Goal: Task Accomplishment & Management: Complete application form

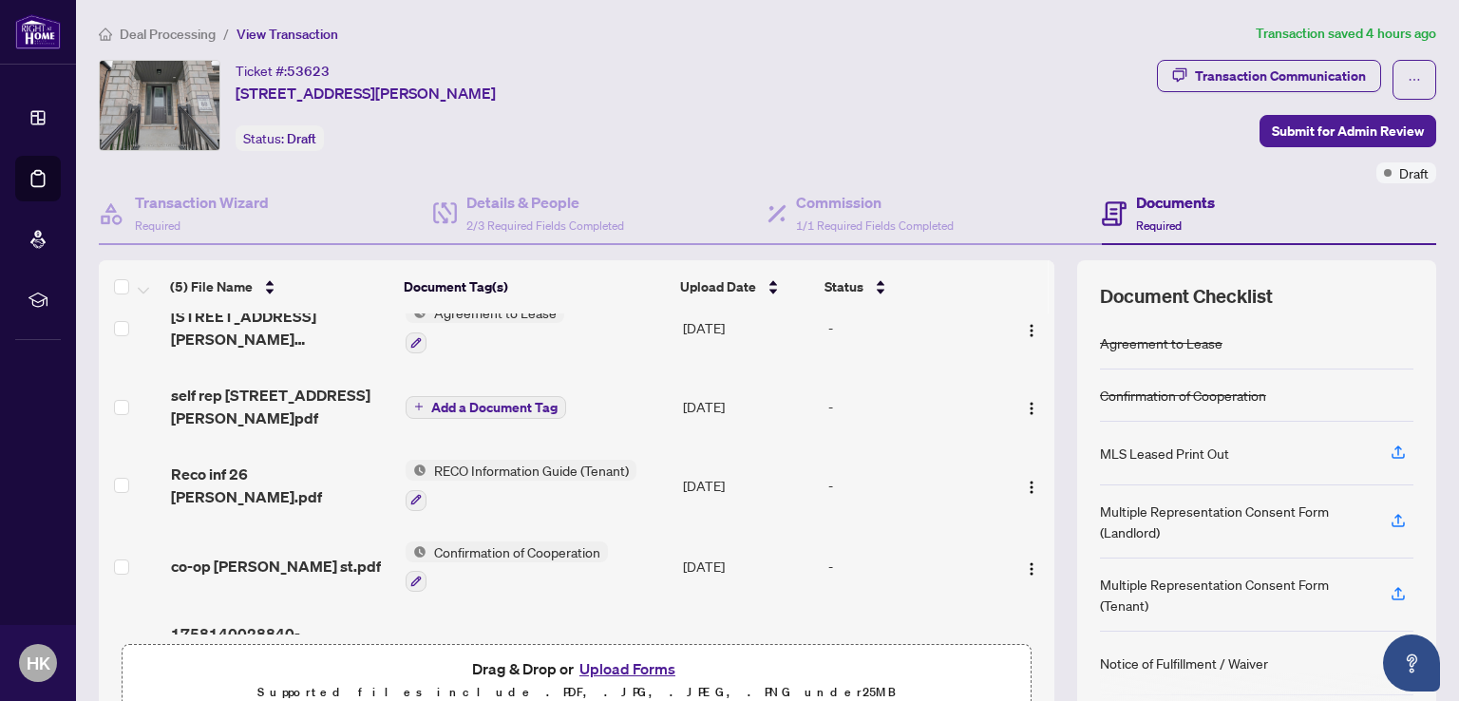
scroll to position [61, 0]
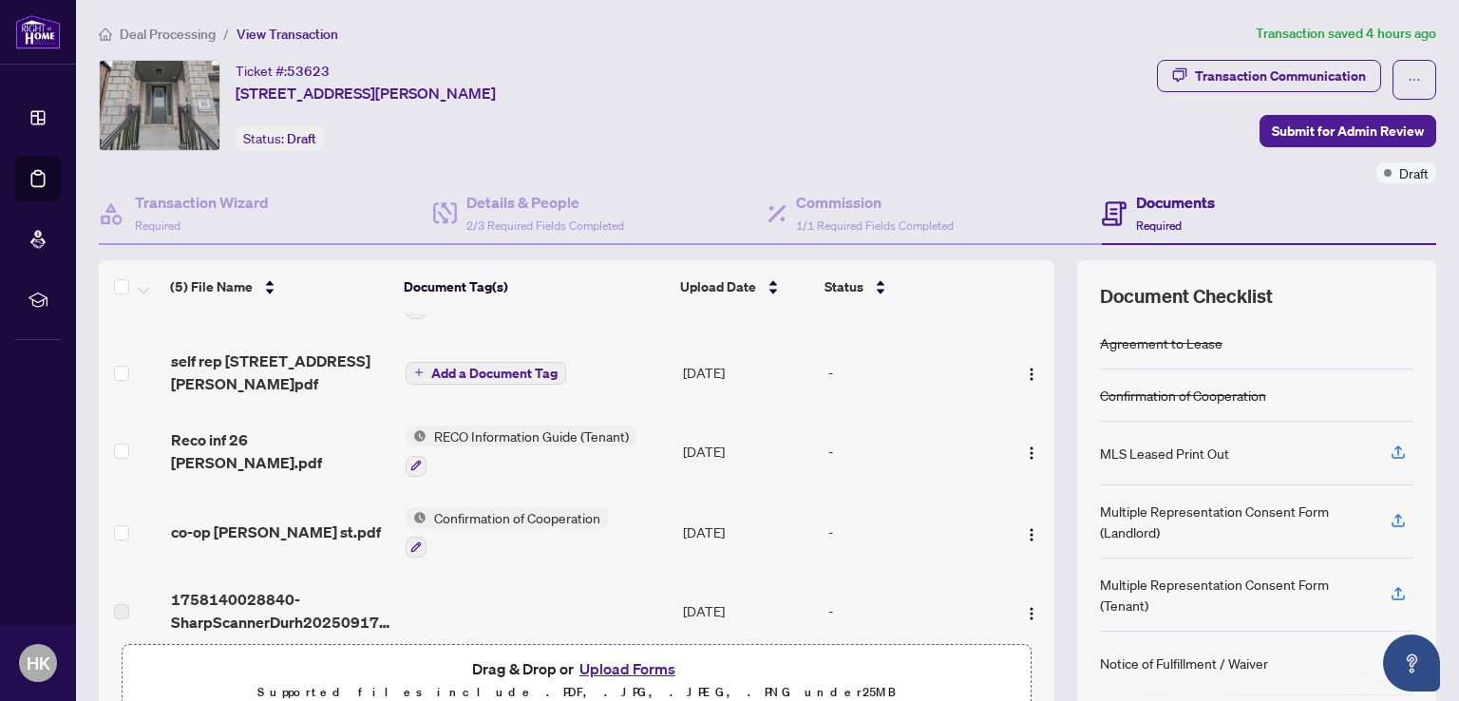
click at [621, 667] on button "Upload Forms" at bounding box center [627, 669] width 107 height 25
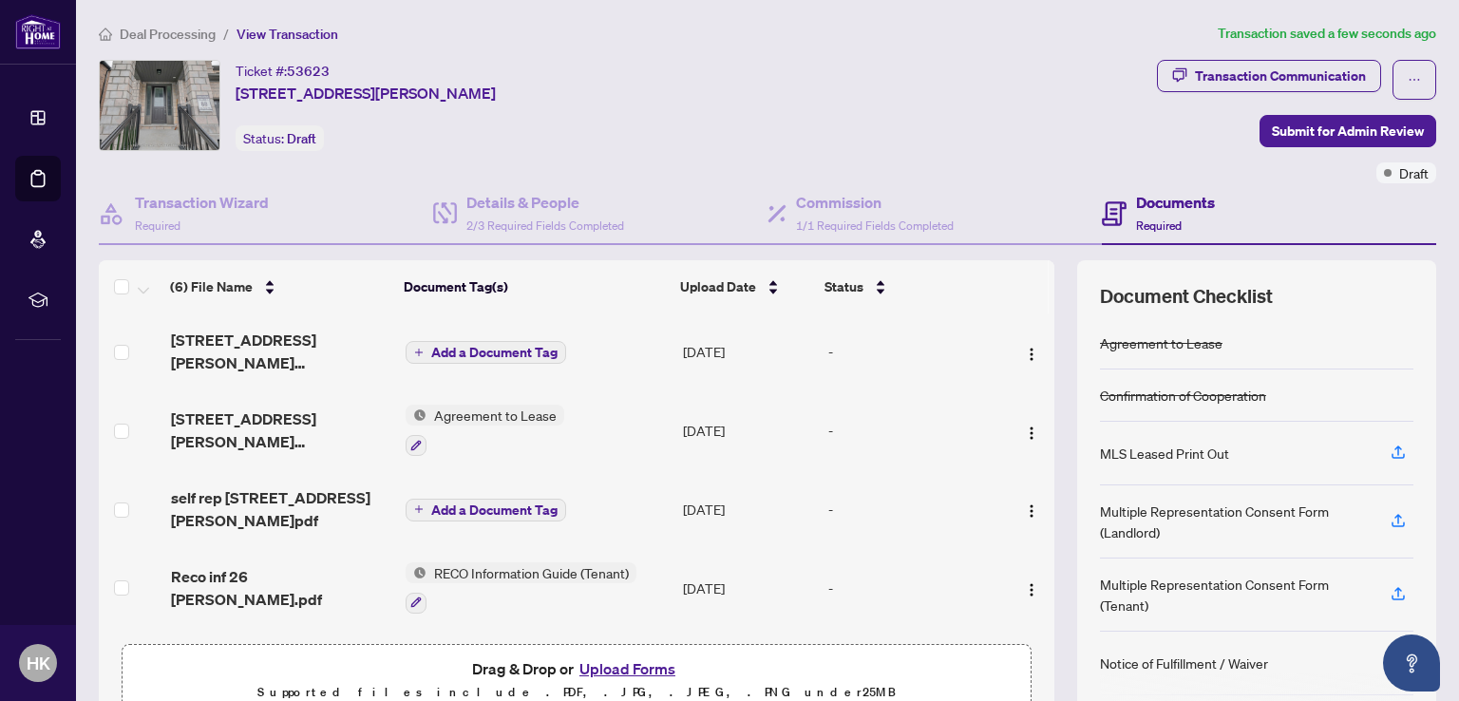
scroll to position [0, 0]
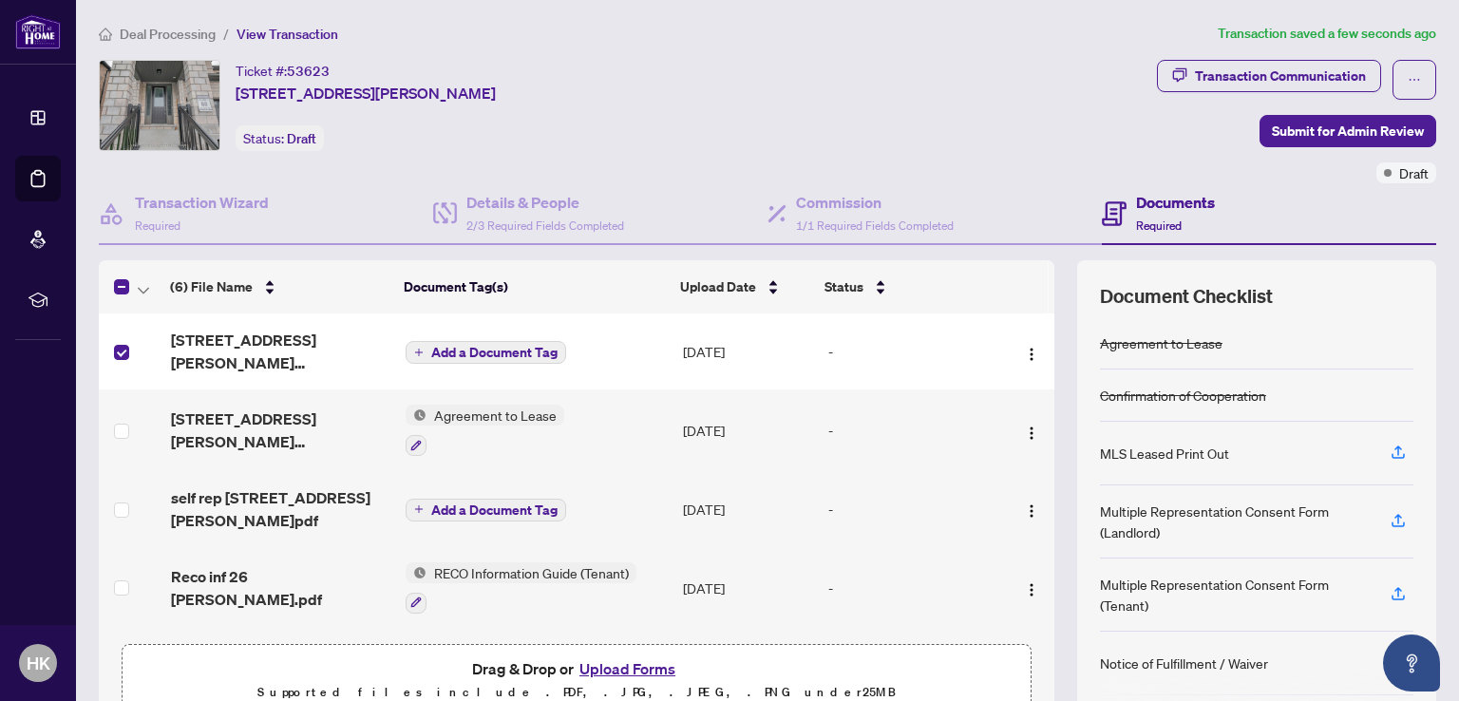
click at [460, 351] on span "Add a Document Tag" at bounding box center [494, 352] width 126 height 13
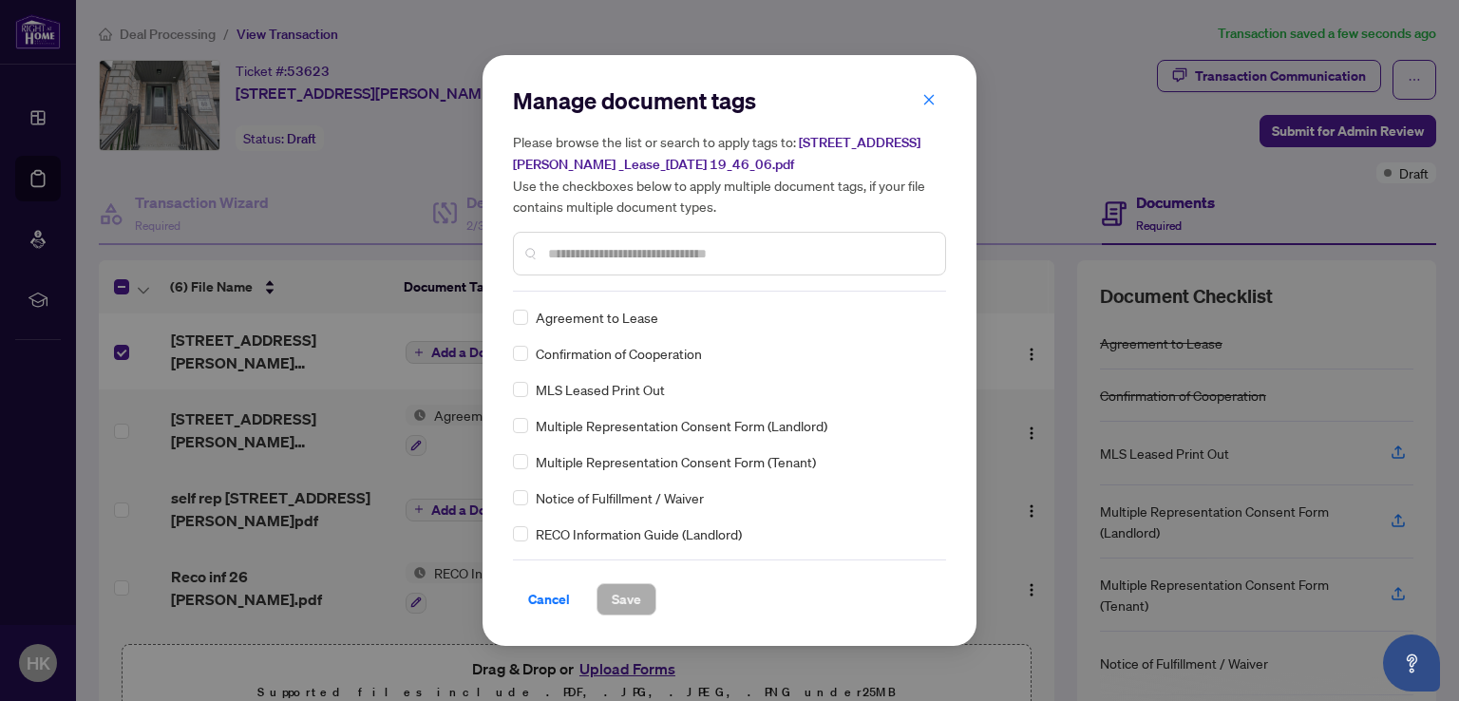
click at [574, 247] on input "text" at bounding box center [739, 253] width 382 height 21
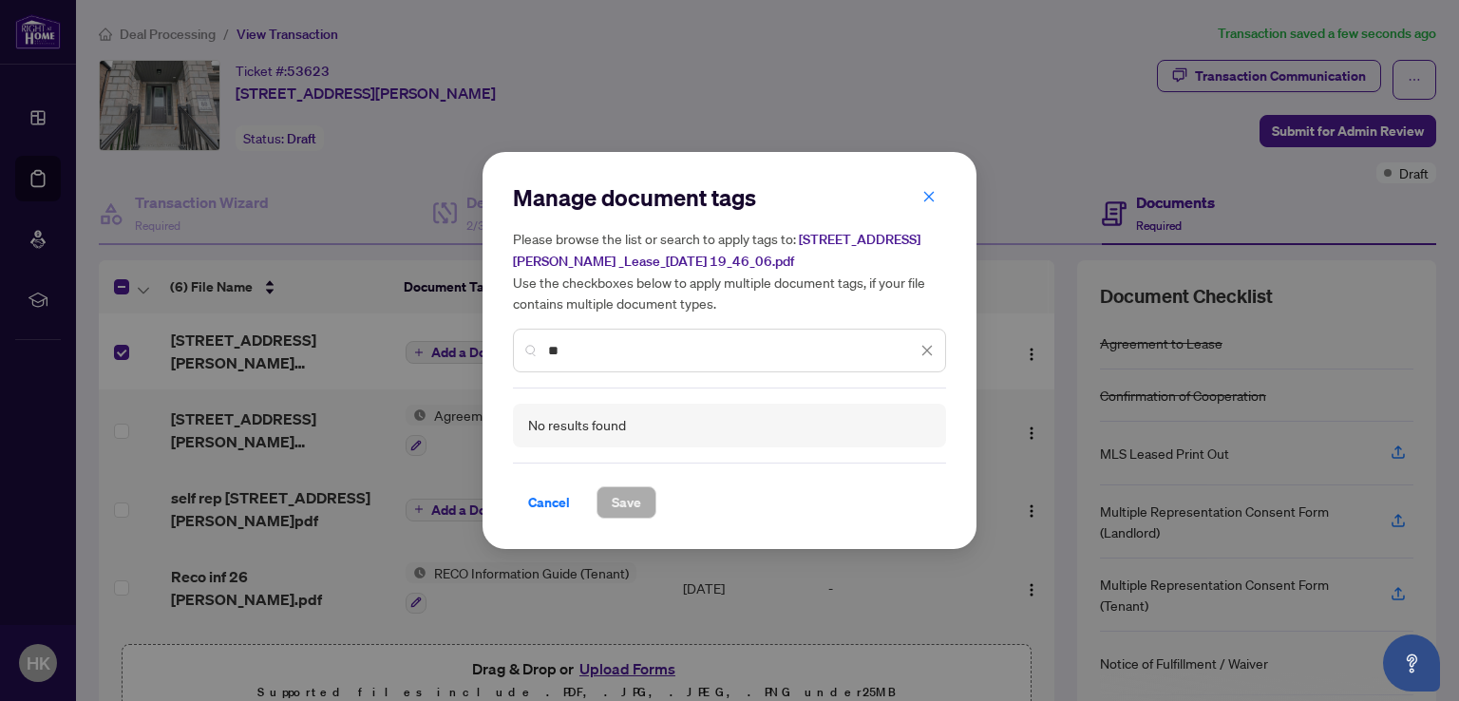
type input "*"
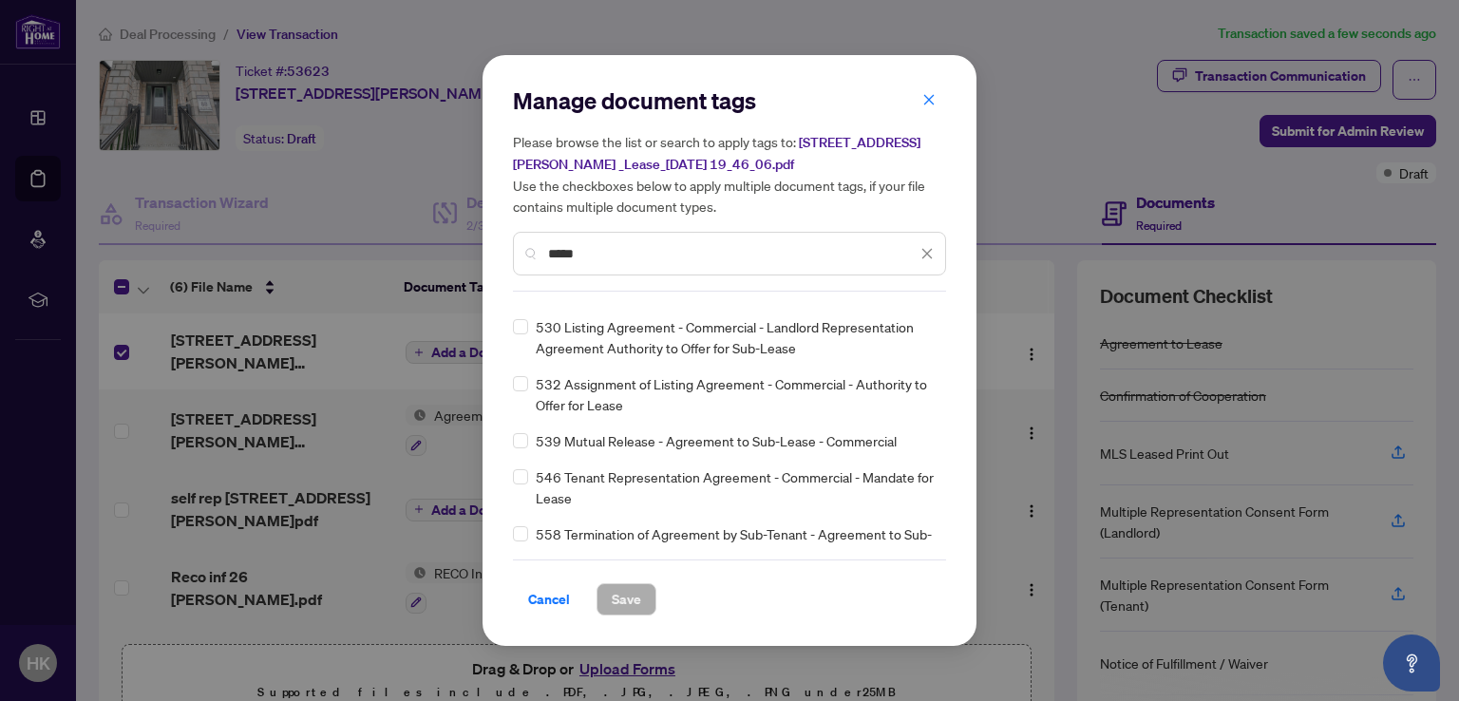
scroll to position [1995, 0]
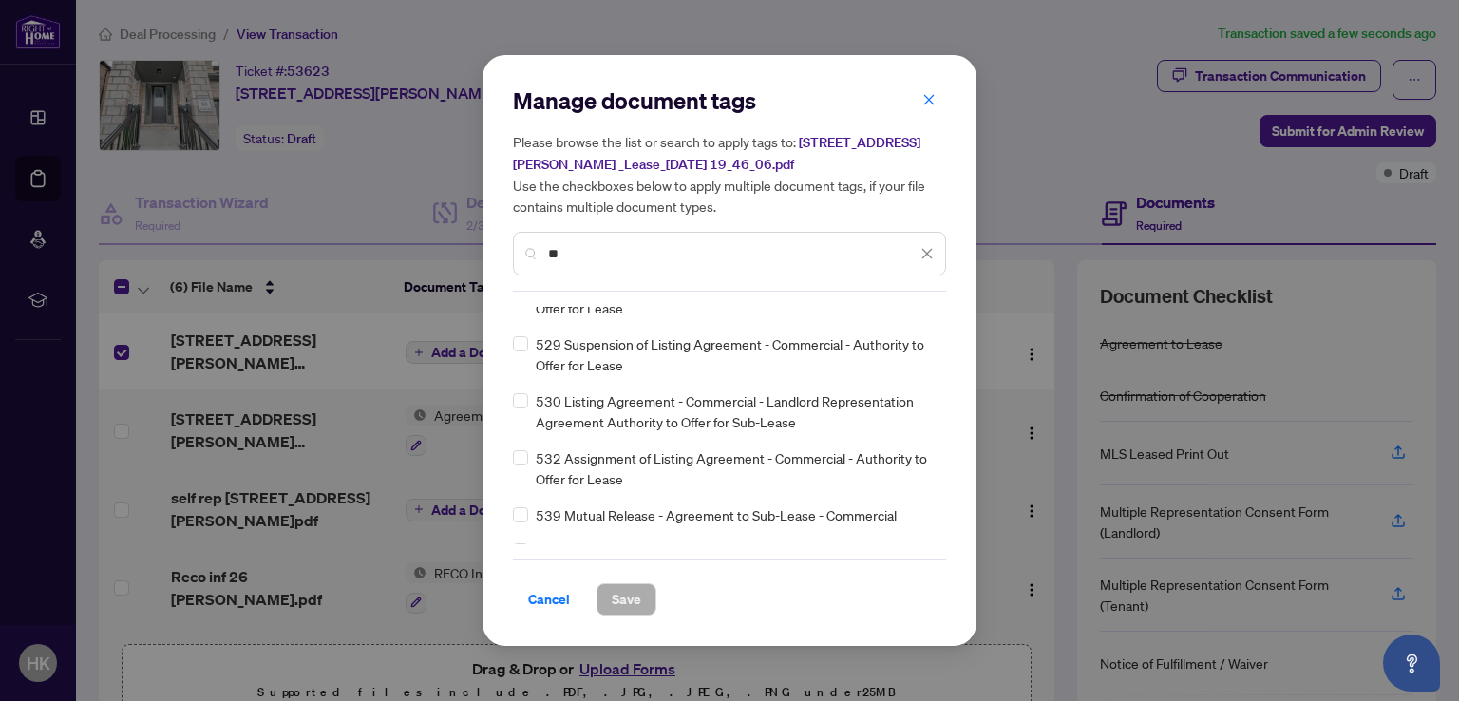
type input "*"
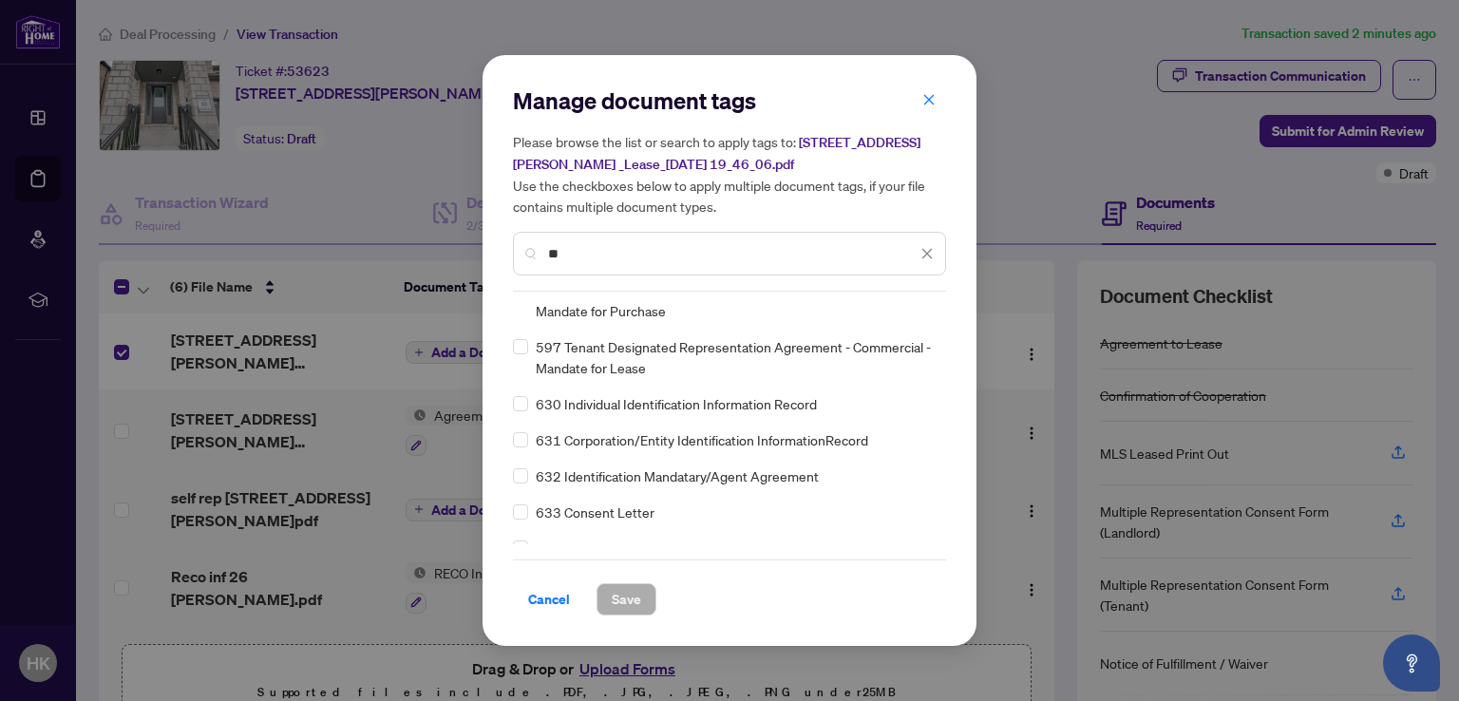
scroll to position [7696, 0]
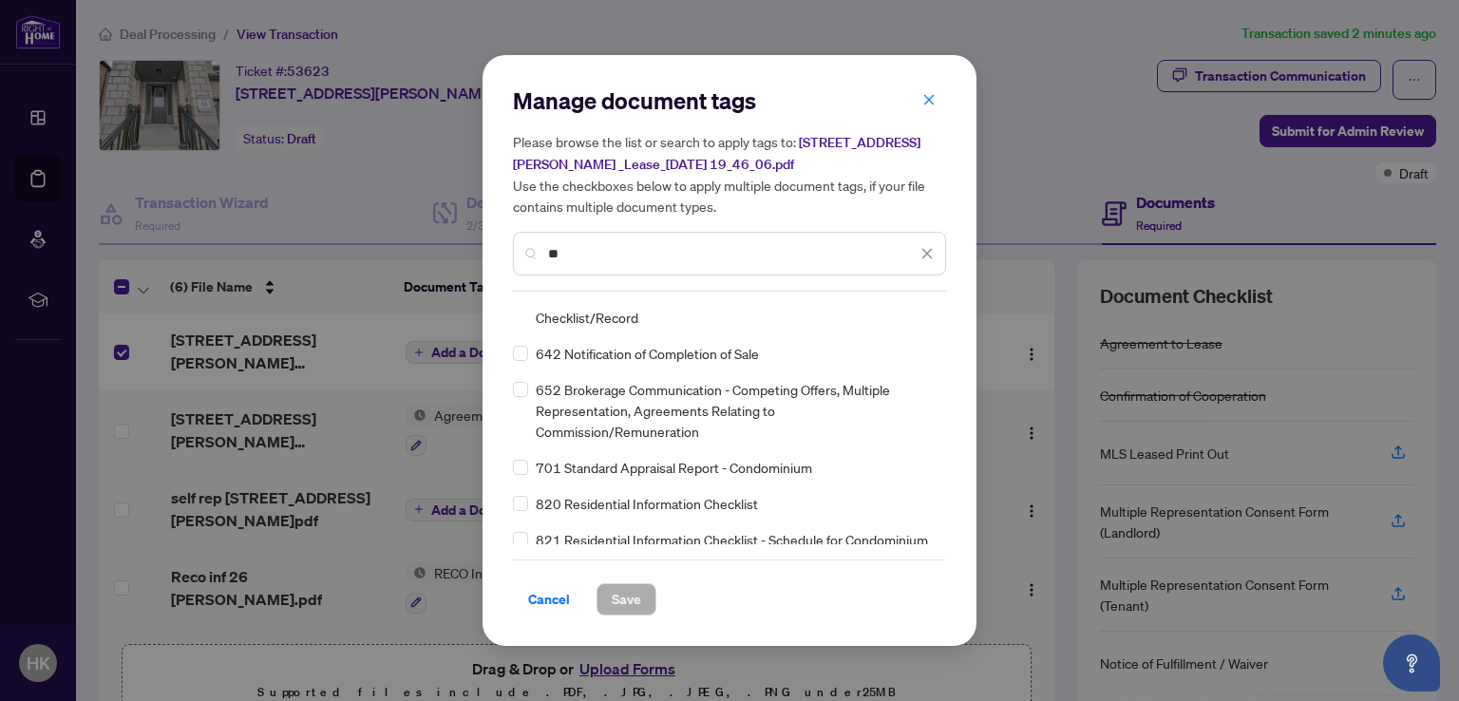
type input "*"
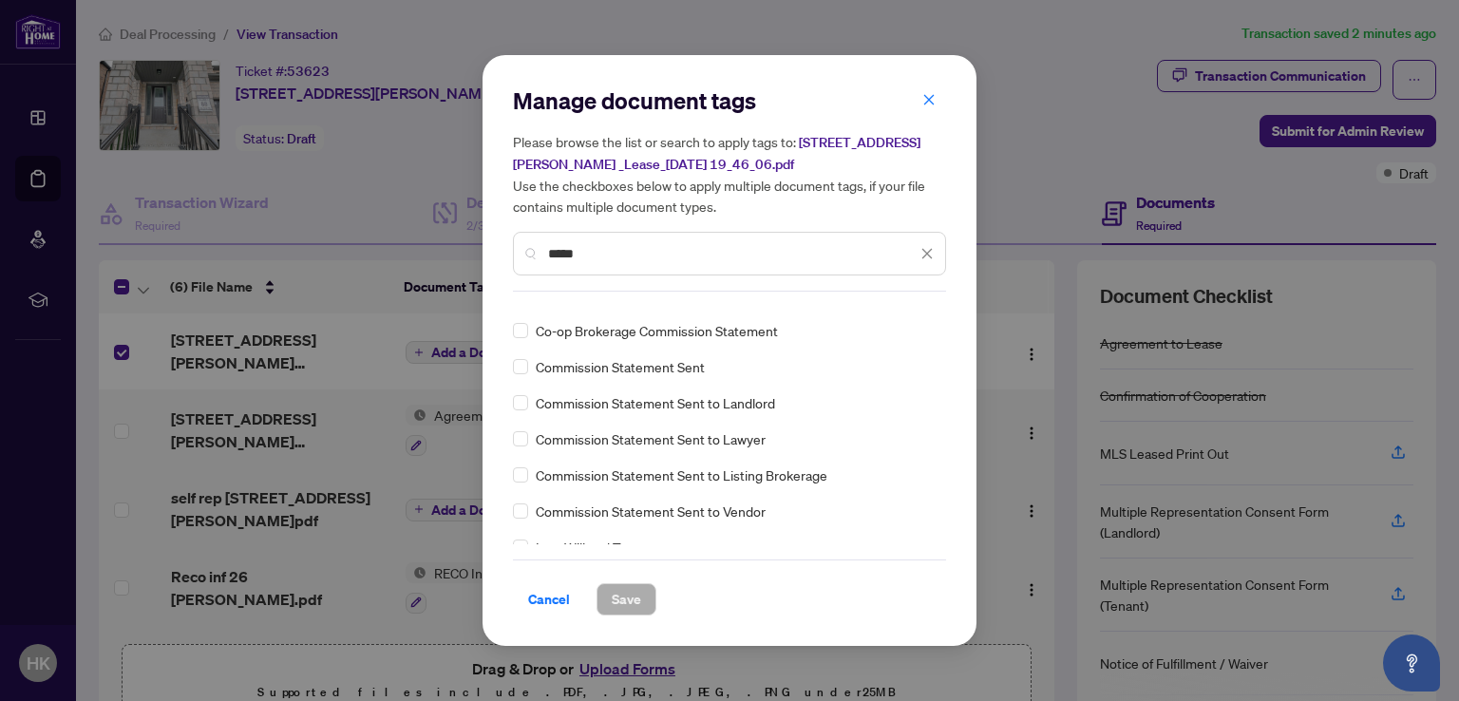
scroll to position [0, 0]
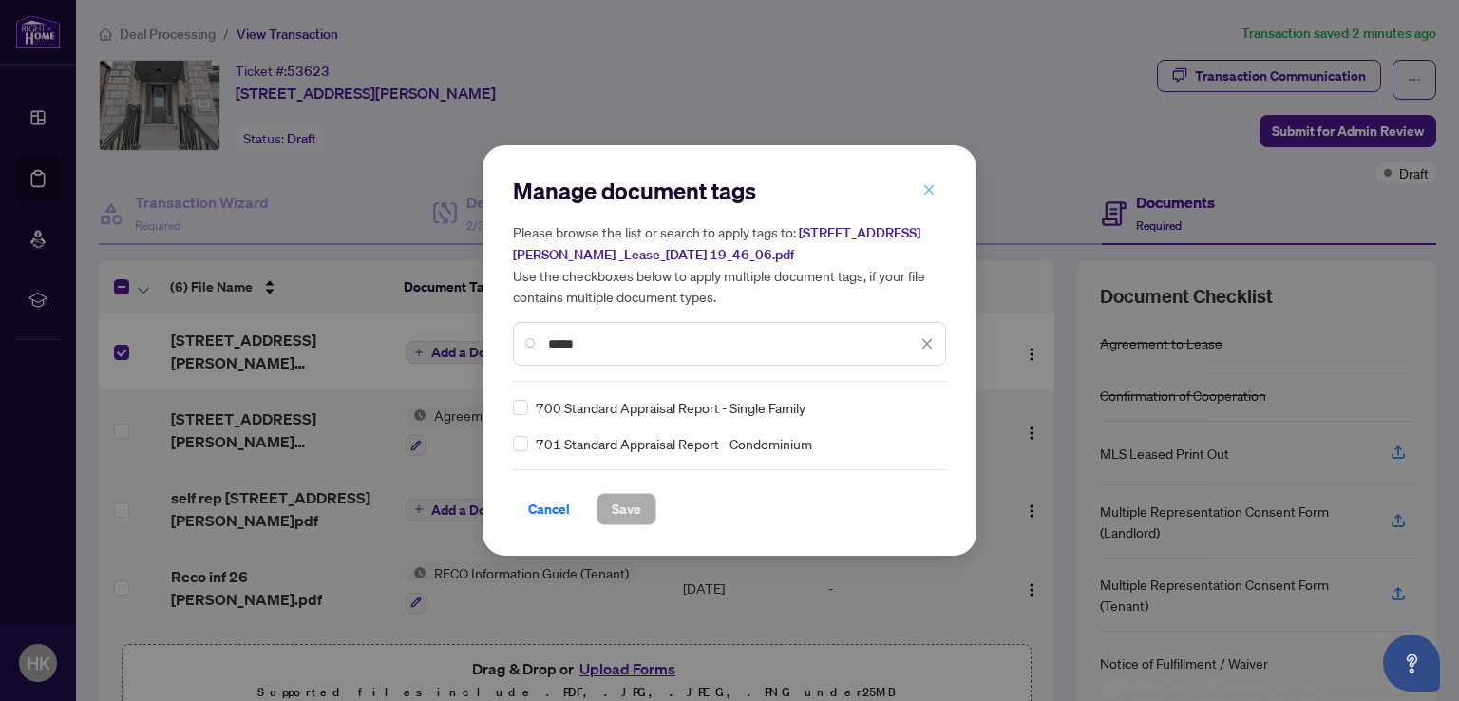
type input "*****"
click at [923, 187] on icon "close" at bounding box center [929, 189] width 13 height 13
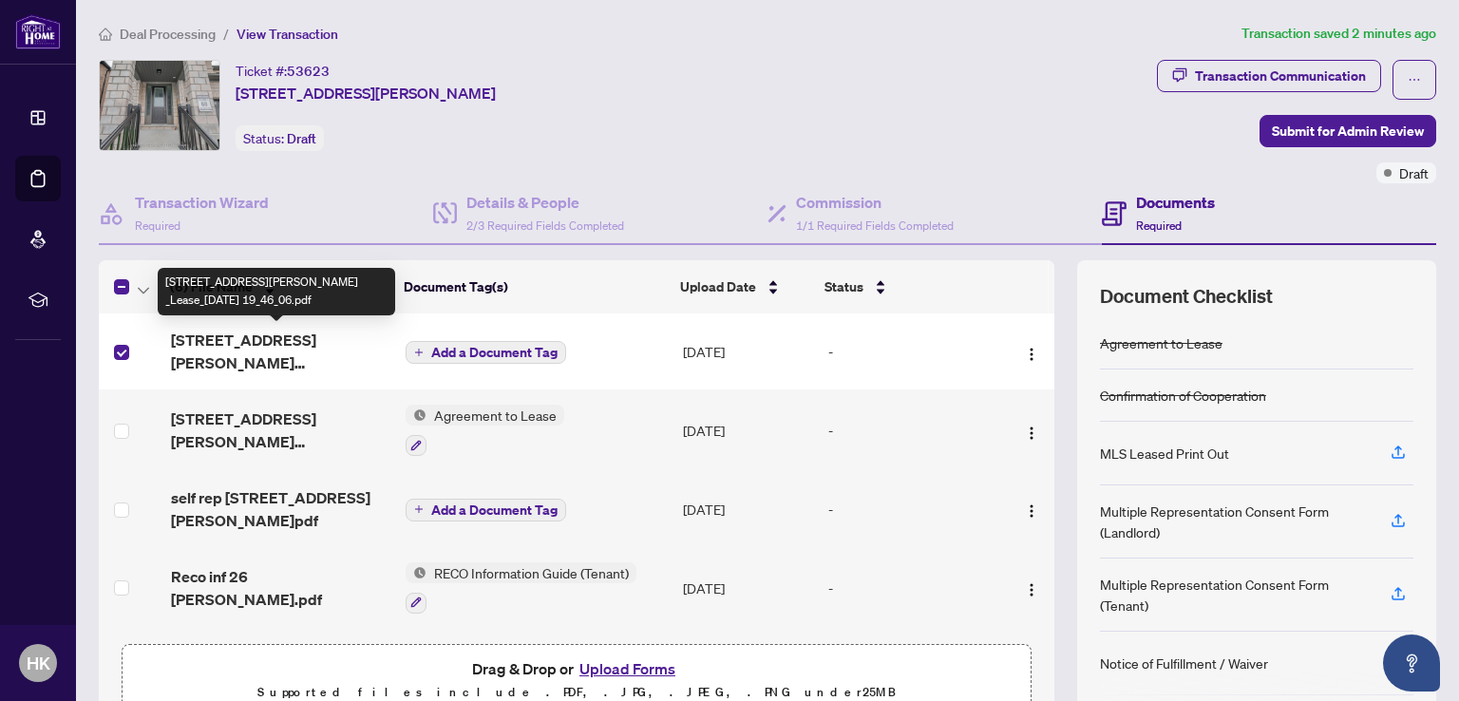
click at [253, 347] on span "[STREET_ADDRESS][PERSON_NAME] _Lease_[DATE] 19_46_06.pdf" at bounding box center [281, 352] width 220 height 46
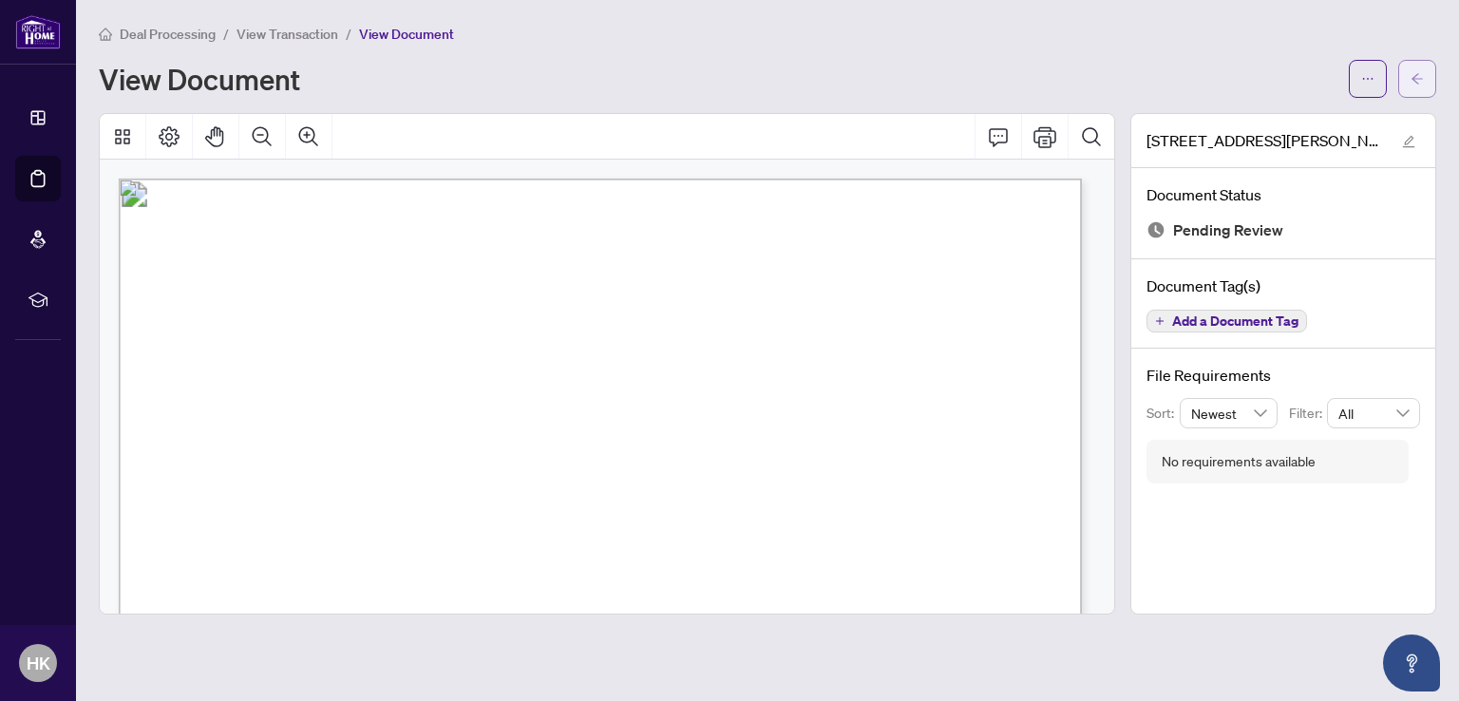
click at [1414, 72] on icon "arrow-left" at bounding box center [1417, 78] width 13 height 13
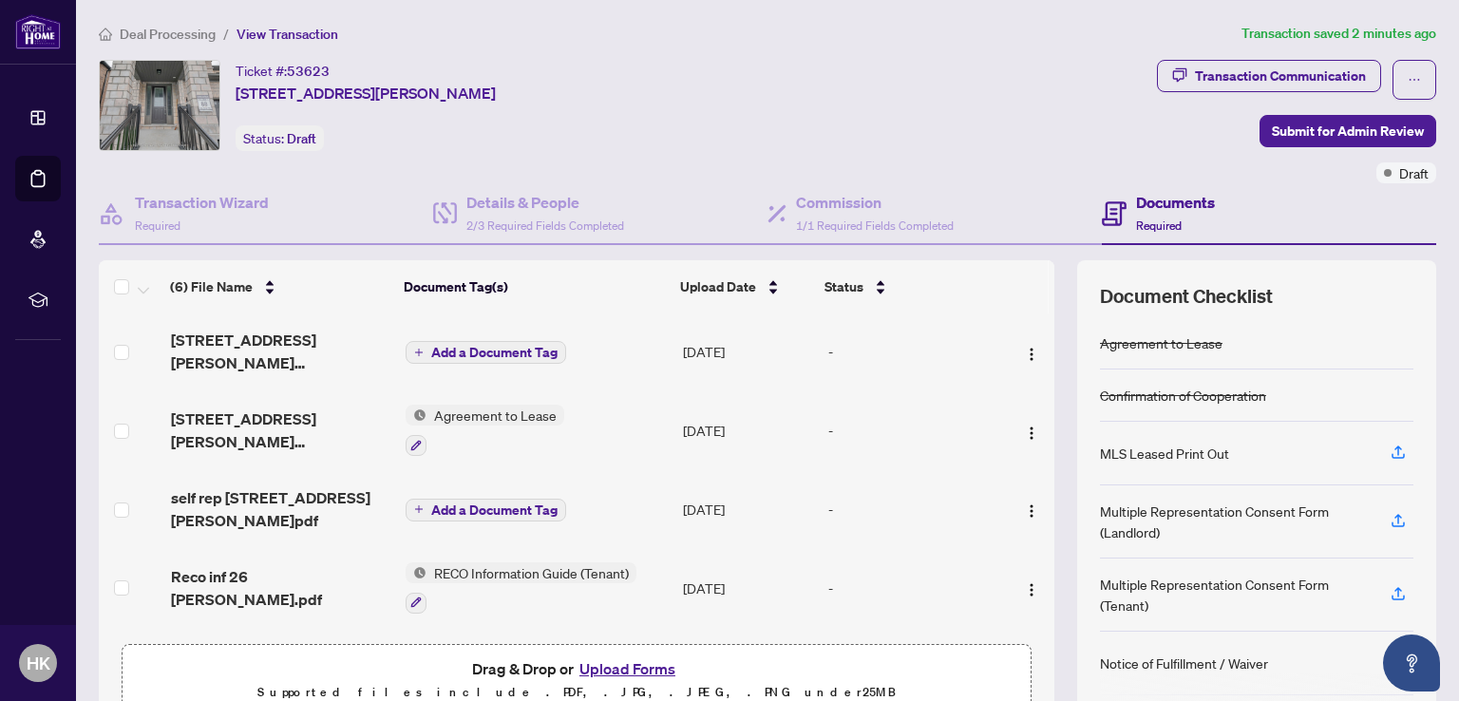
click at [489, 351] on span "Add a Document Tag" at bounding box center [494, 352] width 126 height 13
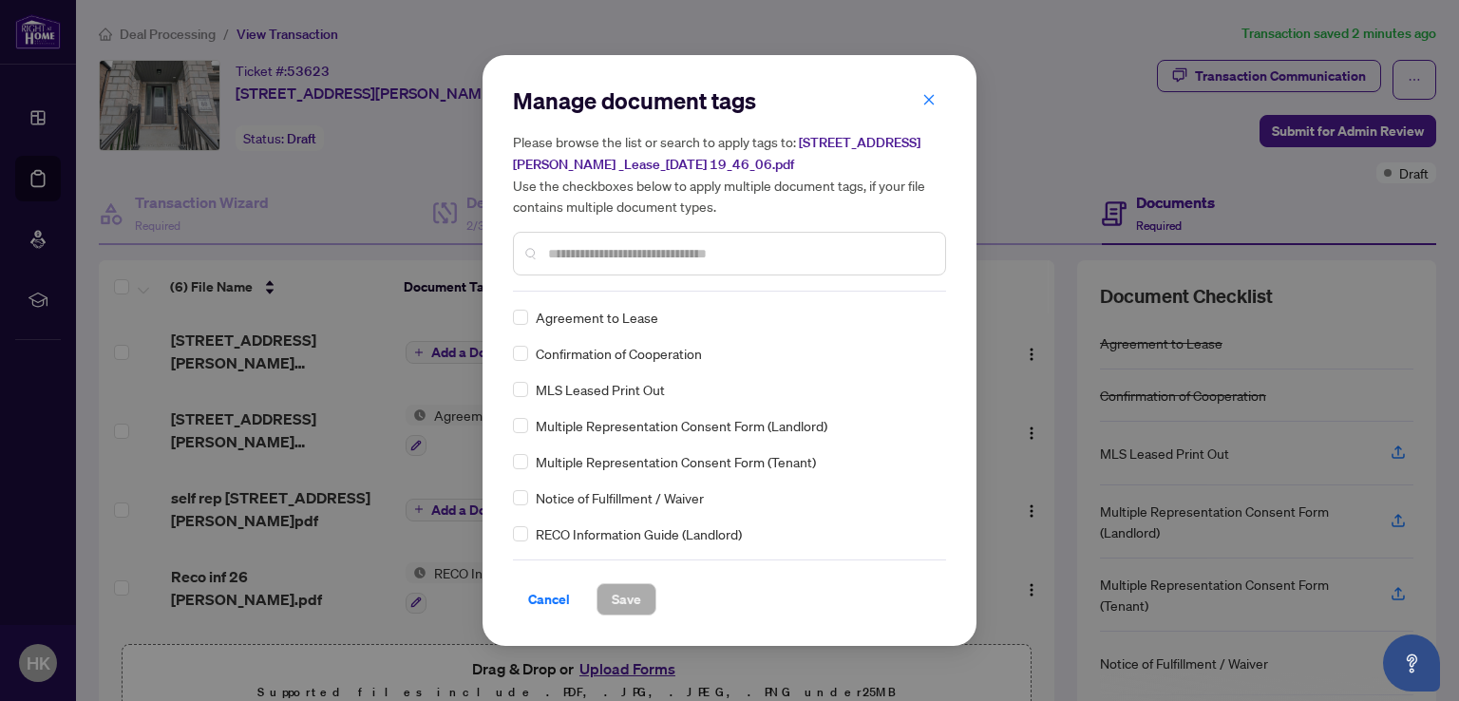
click at [593, 282] on div "Manage document tags Please browse the list or search to apply tags to: [STREET…" at bounding box center [729, 189] width 433 height 206
click at [578, 252] on input "text" at bounding box center [739, 253] width 382 height 21
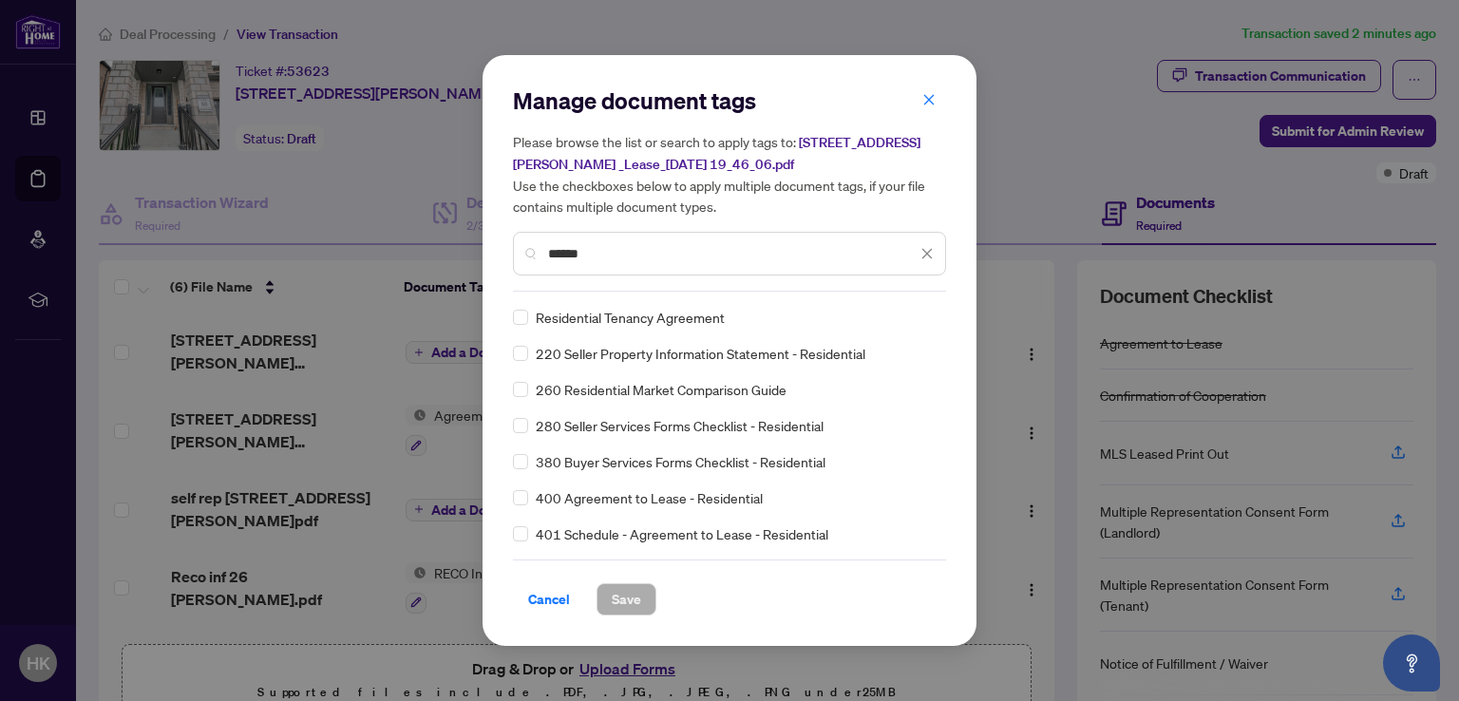
type input "******"
click at [625, 600] on span "Save" at bounding box center [626, 599] width 29 height 30
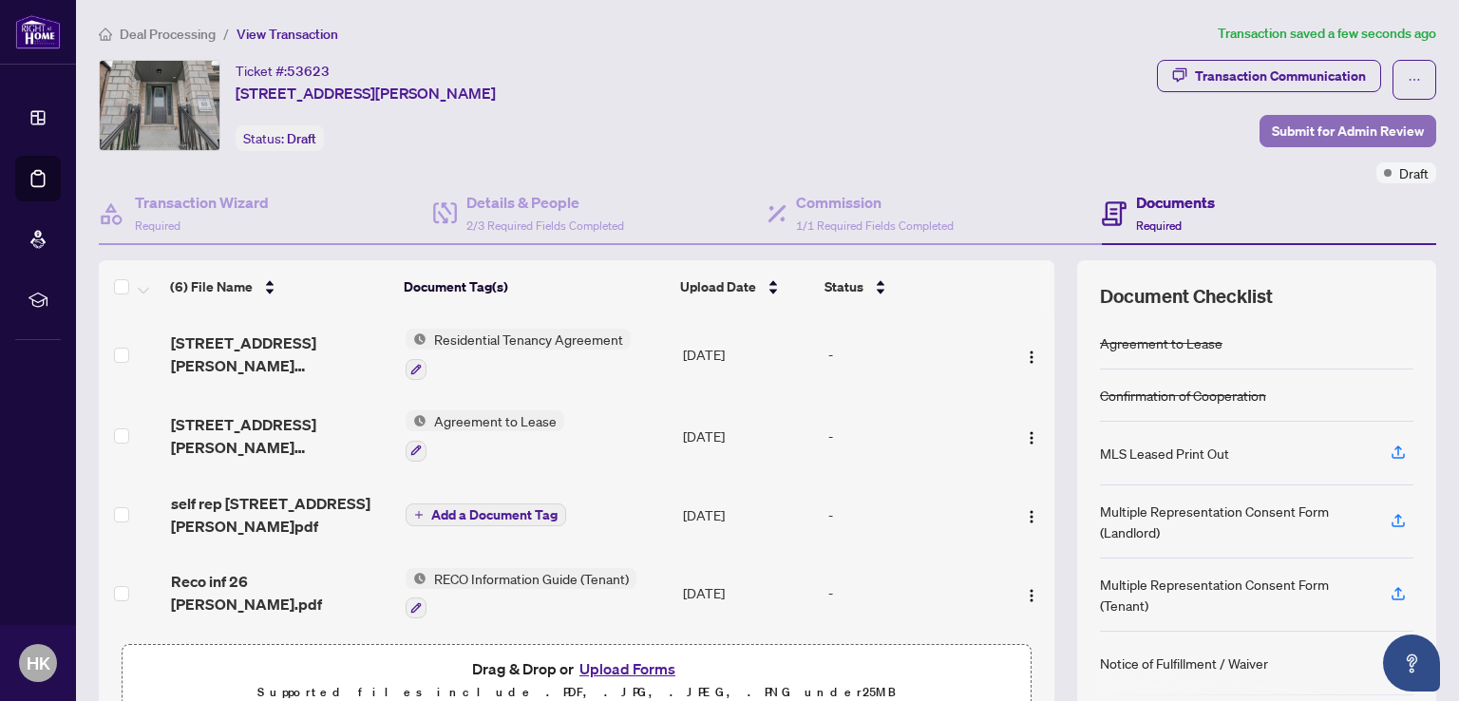
click at [1311, 134] on span "Submit for Admin Review" at bounding box center [1348, 131] width 152 height 30
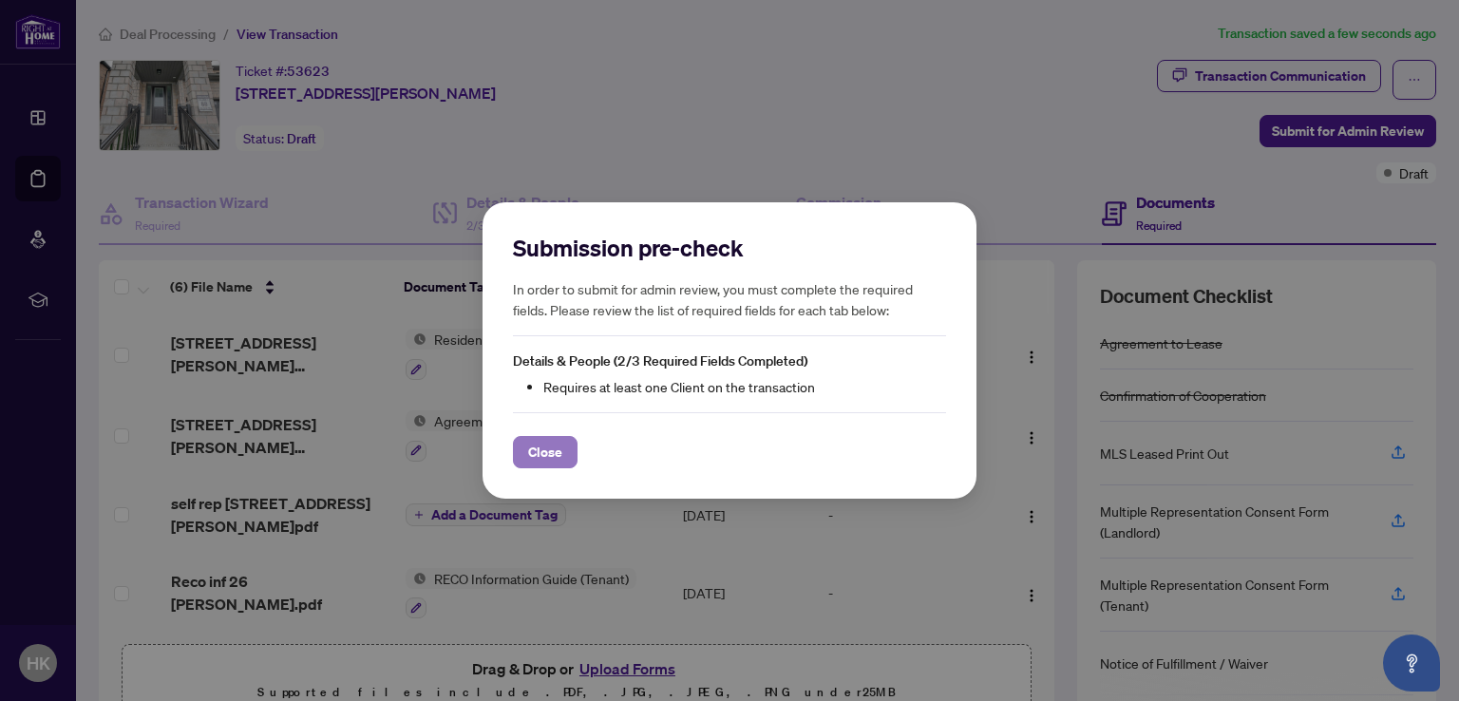
click at [546, 453] on span "Close" at bounding box center [545, 452] width 34 height 30
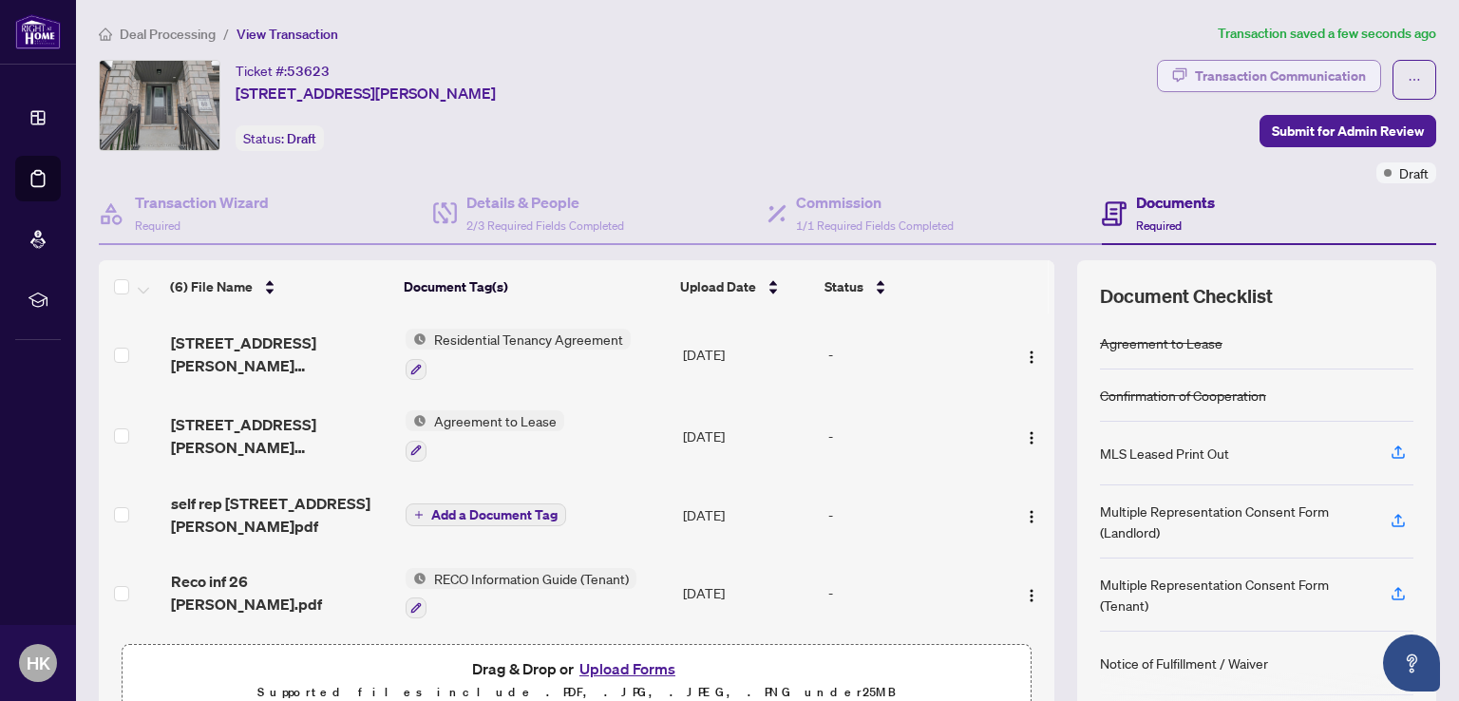
click at [1250, 77] on div "Transaction Communication" at bounding box center [1280, 76] width 171 height 30
type textarea "**********"
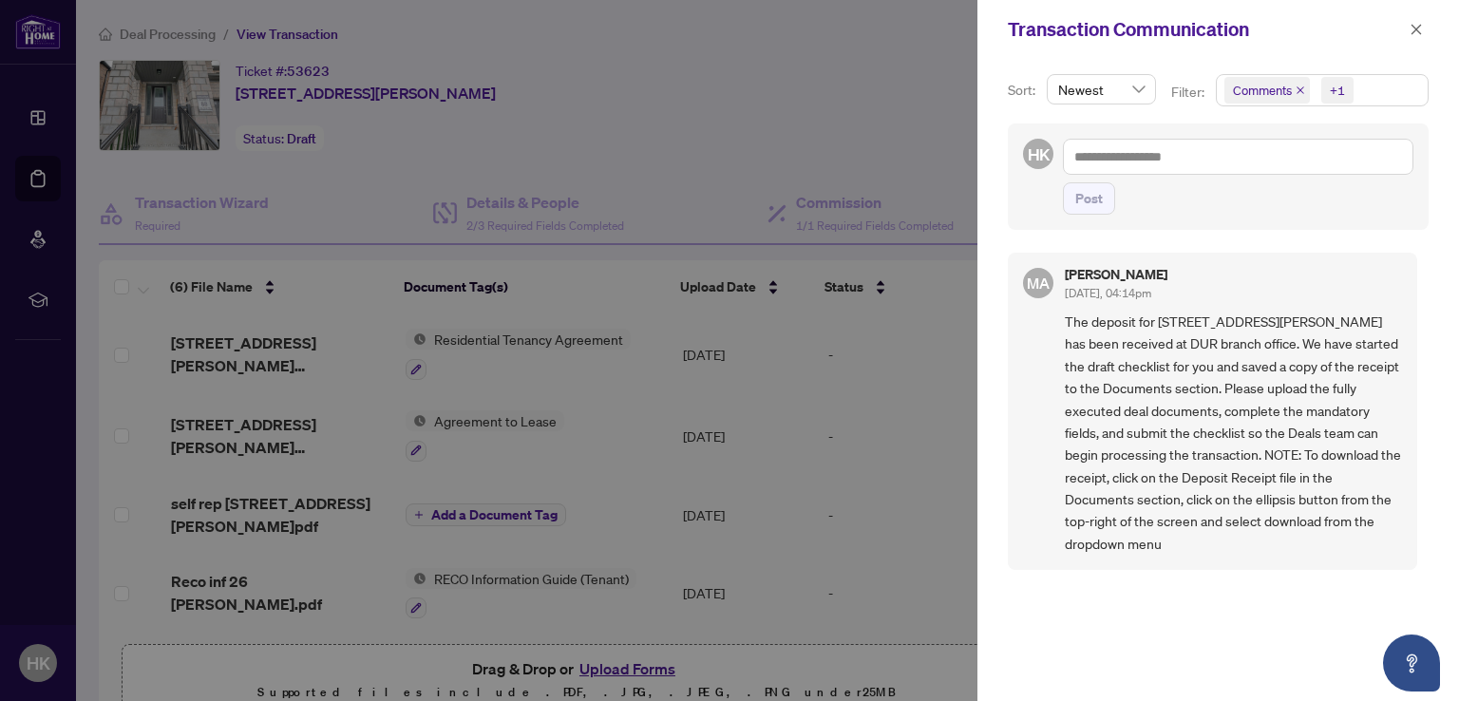
scroll to position [2, 0]
click at [1305, 88] on span "Comments" at bounding box center [1268, 90] width 86 height 27
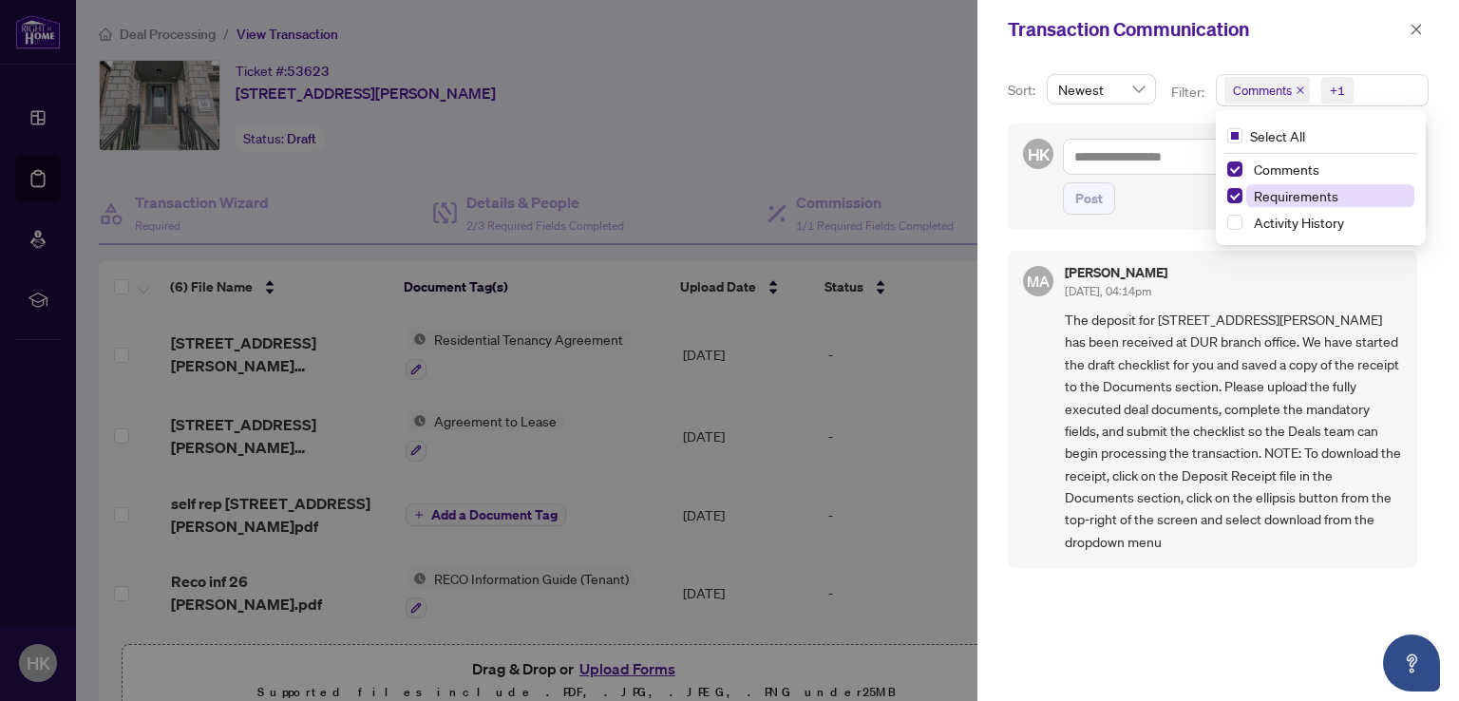
click at [1268, 195] on span "Requirements" at bounding box center [1296, 195] width 85 height 17
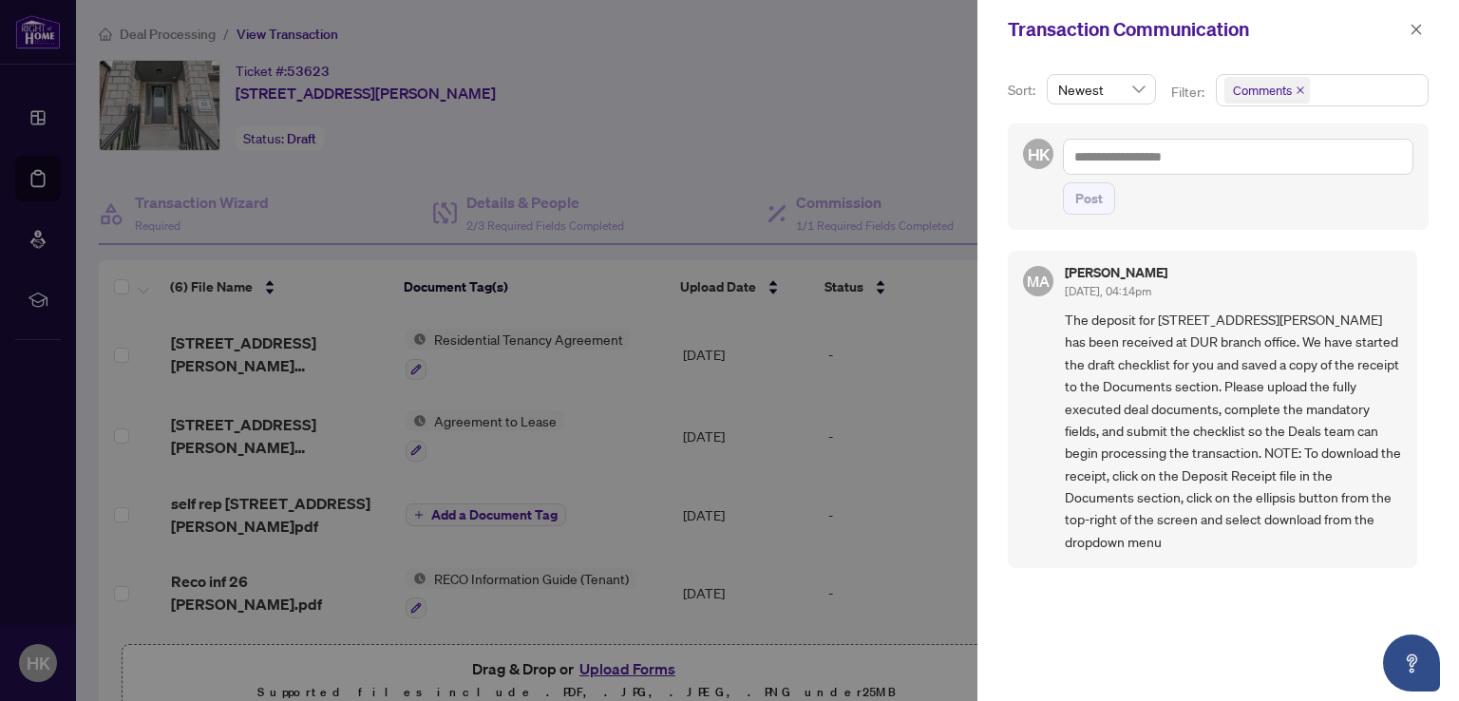
click at [874, 109] on div at bounding box center [729, 350] width 1459 height 701
click at [1413, 28] on icon "close" at bounding box center [1416, 29] width 13 height 13
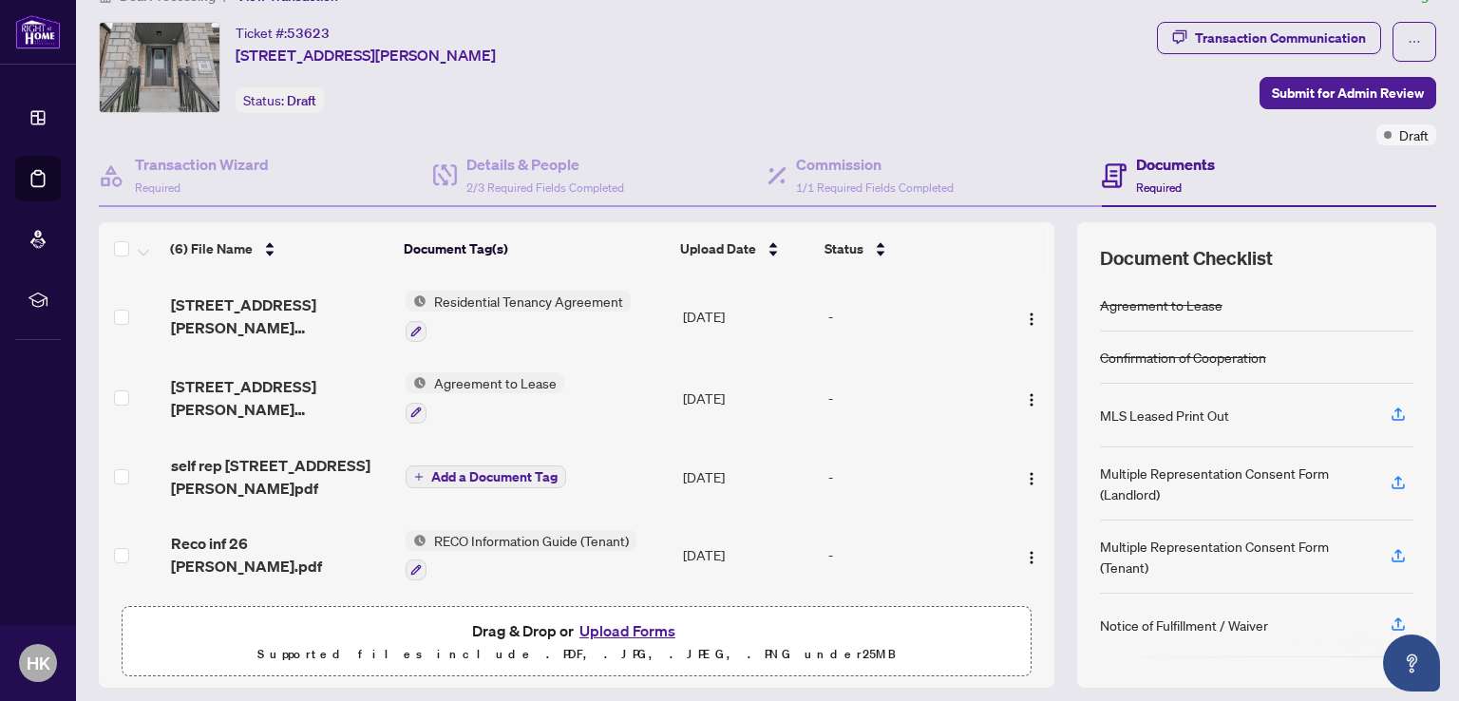
scroll to position [0, 0]
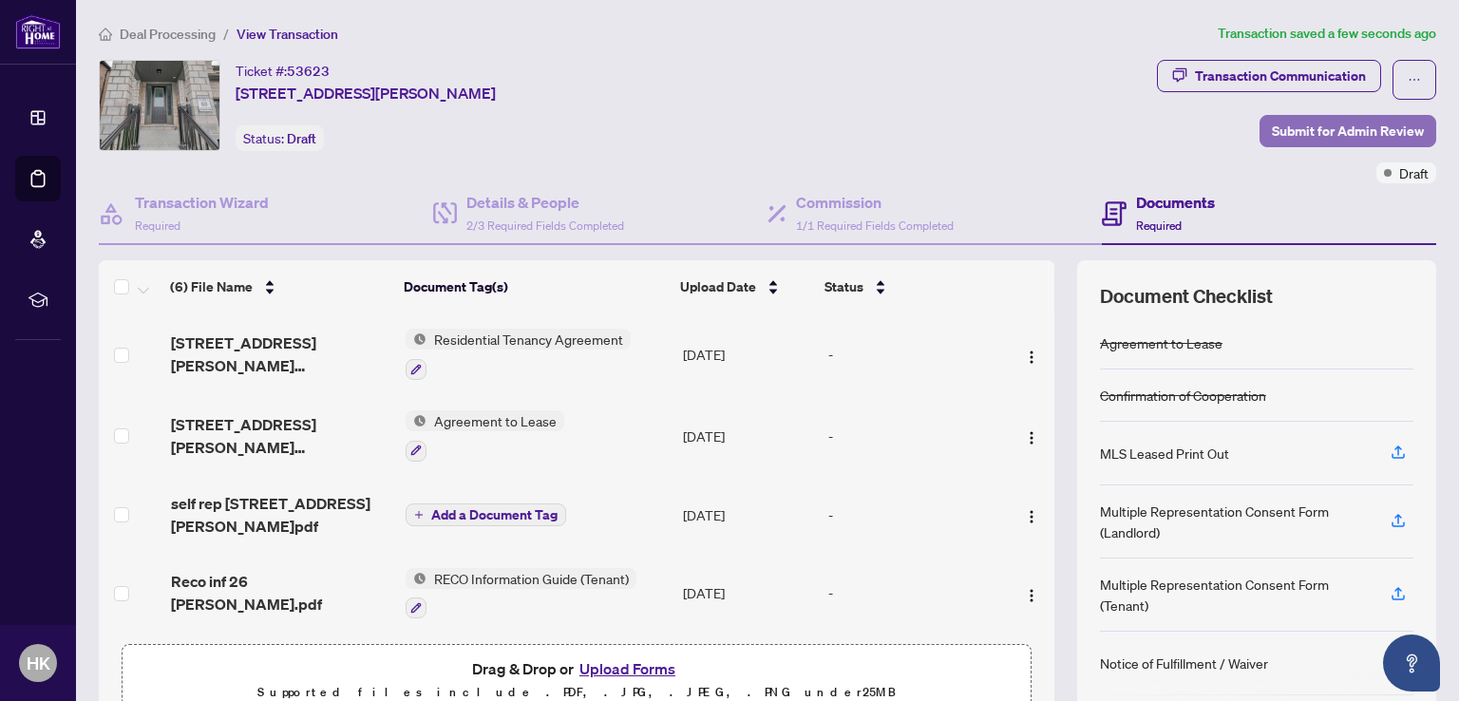
click at [1307, 128] on span "Submit for Admin Review" at bounding box center [1348, 131] width 152 height 30
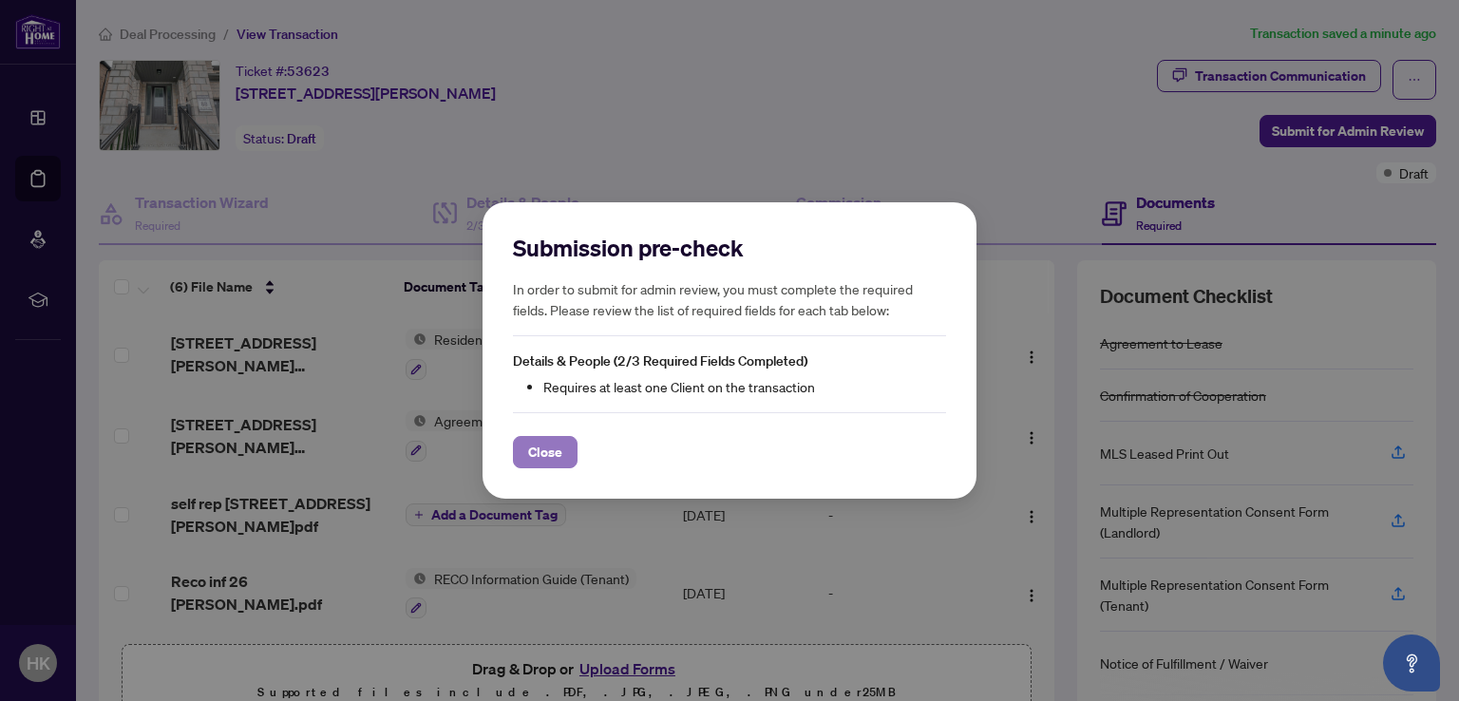
click at [556, 449] on span "Close" at bounding box center [545, 452] width 34 height 30
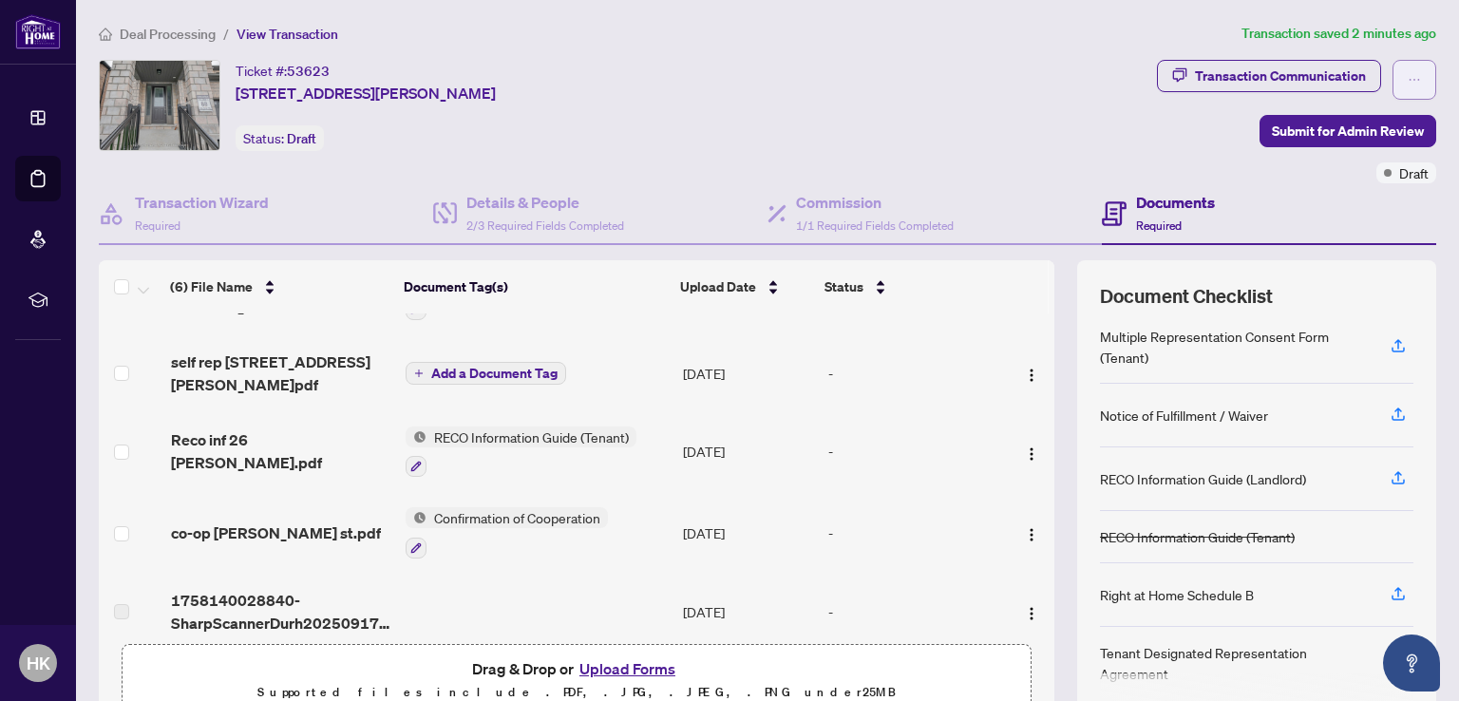
drag, startPoint x: 1400, startPoint y: 78, endPoint x: 1398, endPoint y: 88, distance: 10.6
click at [1410, 79] on icon "ellipsis" at bounding box center [1415, 80] width 10 height 2
click at [950, 77] on div "Ticket #: 53623 [STREET_ADDRESS][PERSON_NAME] Status: Draft" at bounding box center [624, 105] width 1051 height 91
click at [1148, 214] on div "Documents Required" at bounding box center [1175, 213] width 79 height 45
click at [1408, 88] on span "button" at bounding box center [1414, 80] width 13 height 30
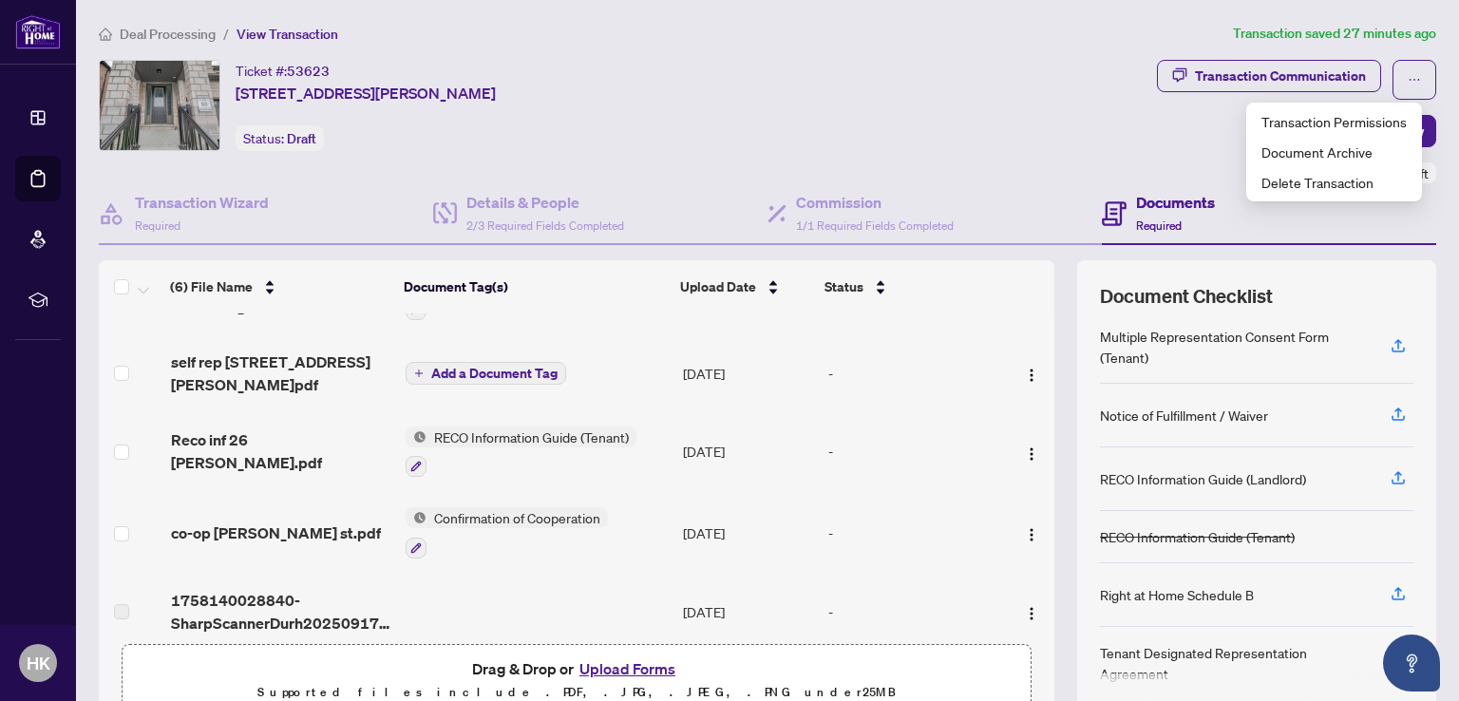
click at [917, 98] on div "Ticket #: 53623 [STREET_ADDRESS][PERSON_NAME] Status: Draft" at bounding box center [624, 105] width 1051 height 91
click at [1158, 210] on h4 "Documents" at bounding box center [1175, 202] width 79 height 23
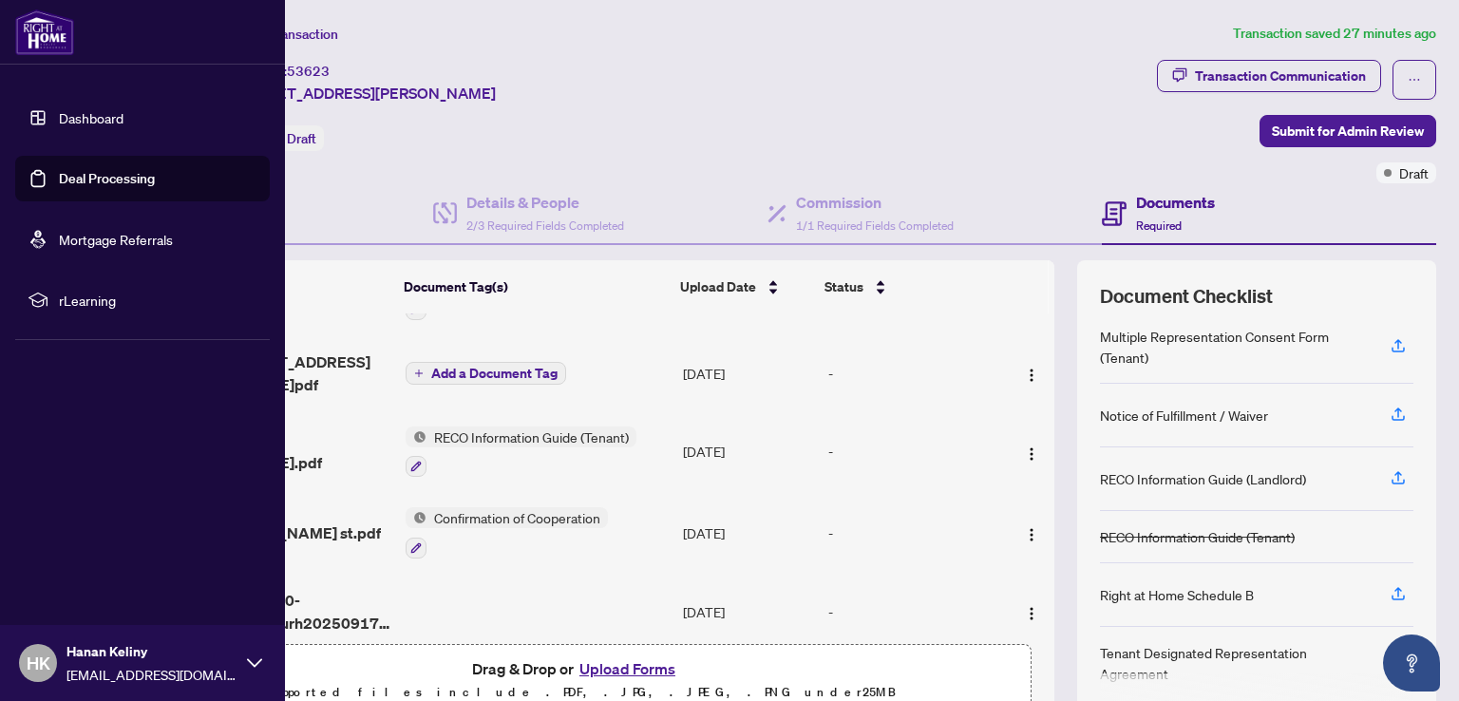
click at [95, 110] on link "Dashboard" at bounding box center [91, 117] width 65 height 17
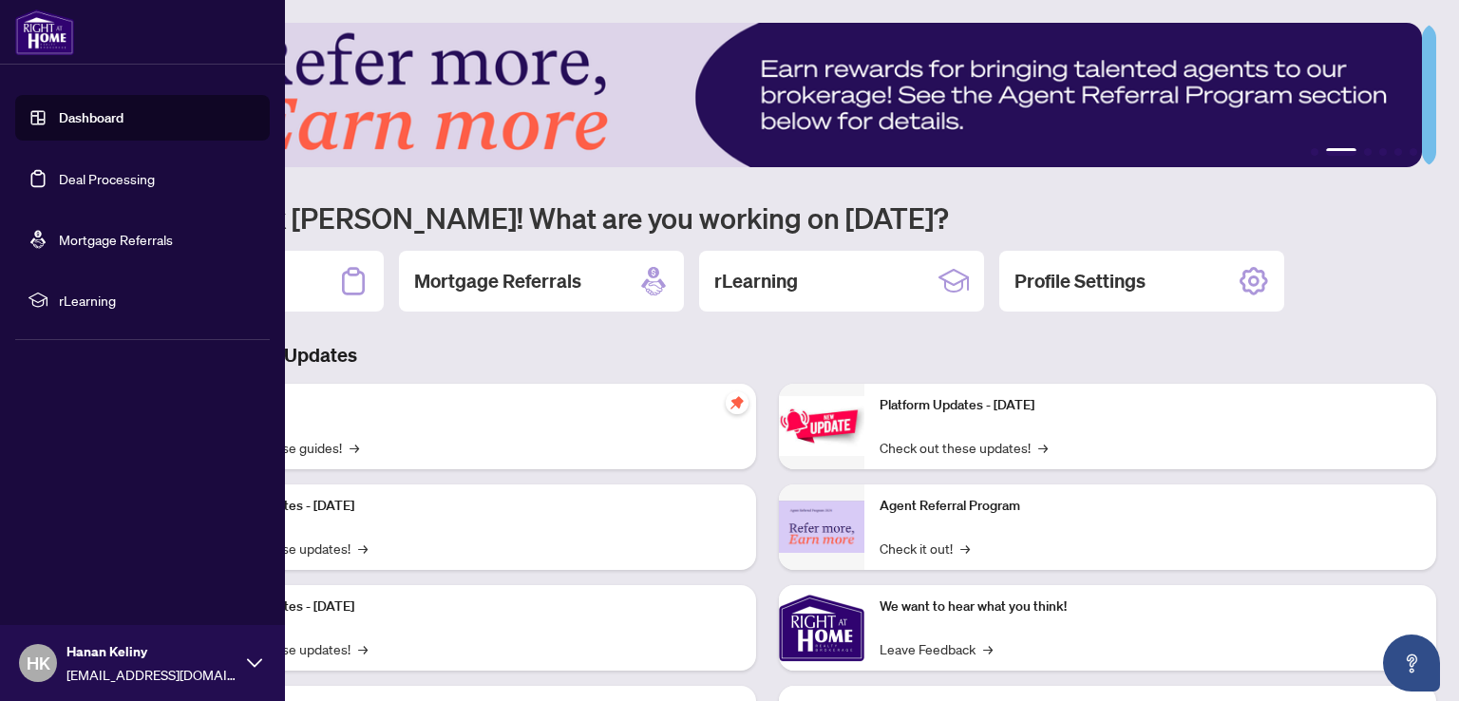
click at [59, 112] on link "Dashboard" at bounding box center [91, 117] width 65 height 17
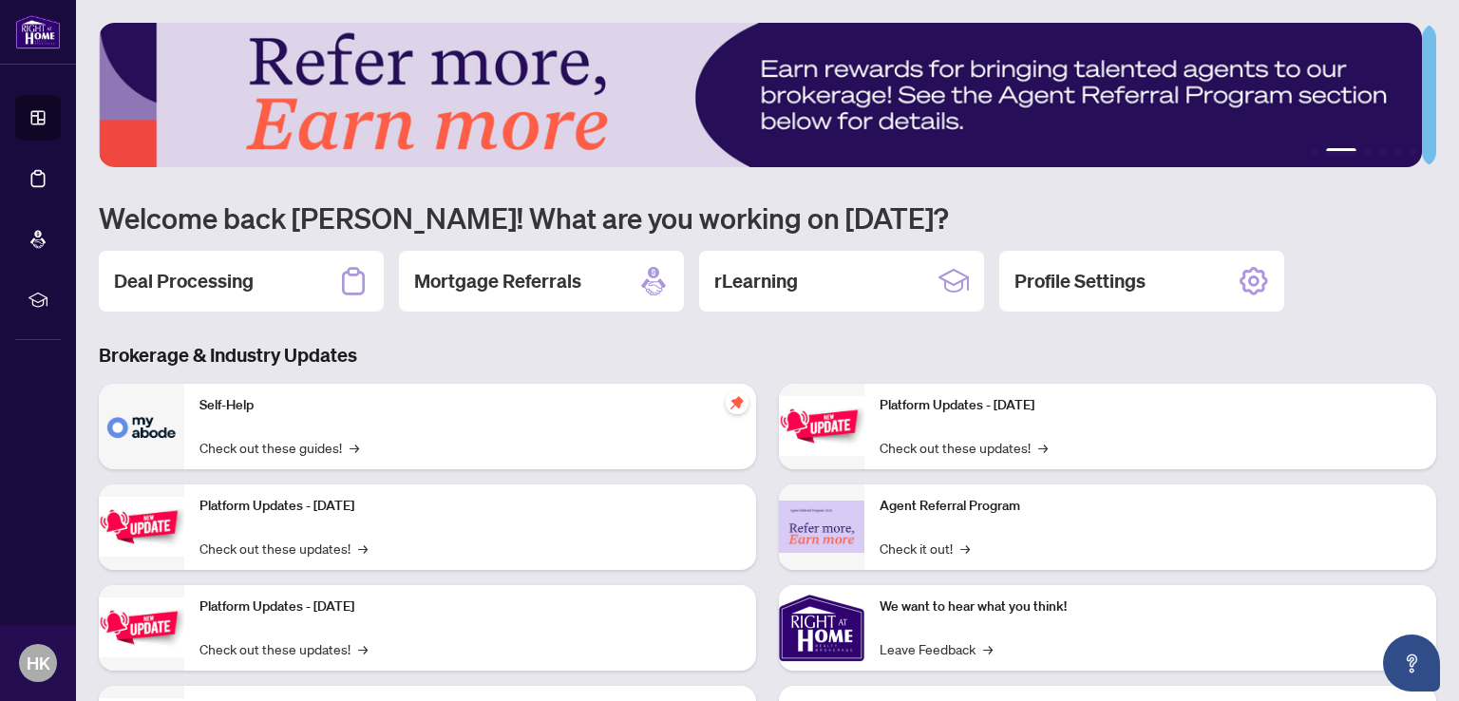
click at [1356, 242] on div "1 2 3 4 5 6 Welcome back Hanan! What are you working on [DATE]? Deal Processing…" at bounding box center [768, 411] width 1338 height 777
click at [1330, 299] on div "Deal Processing Mortgage Referrals rLearning Profile Settings" at bounding box center [768, 281] width 1338 height 61
